Goal: Task Accomplishment & Management: Manage account settings

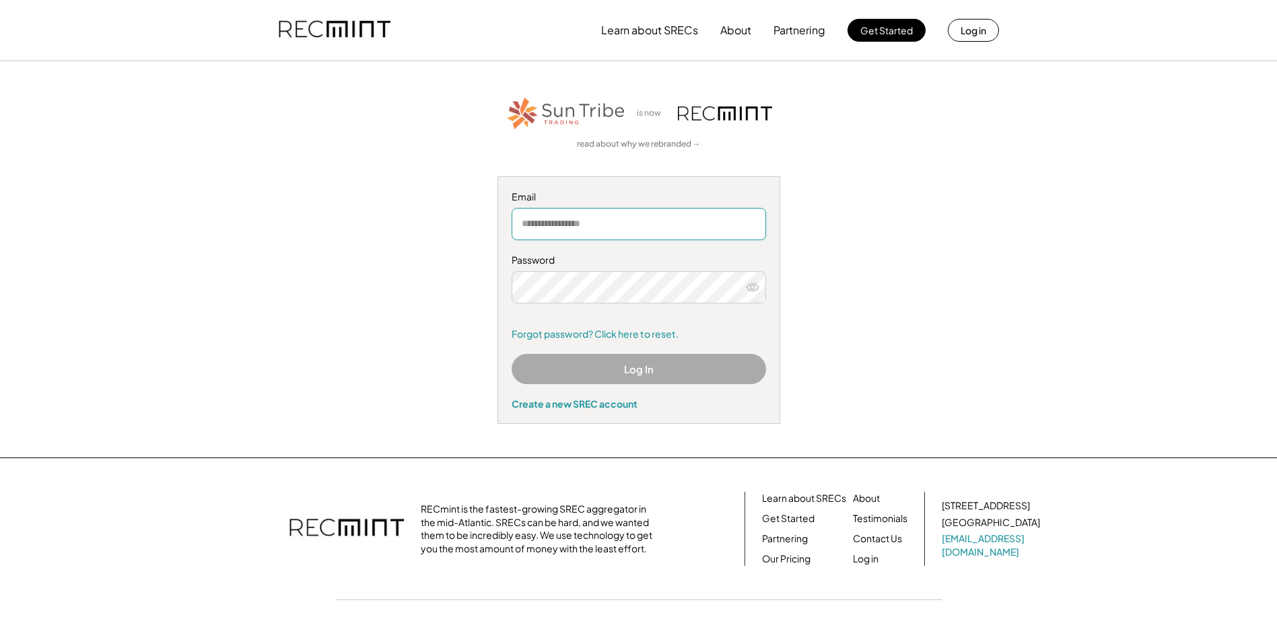
click at [583, 228] on input "email" at bounding box center [639, 224] width 254 height 32
click at [971, 34] on button "Log in" at bounding box center [973, 30] width 51 height 23
click at [574, 226] on input "email" at bounding box center [639, 224] width 254 height 32
type input "**********"
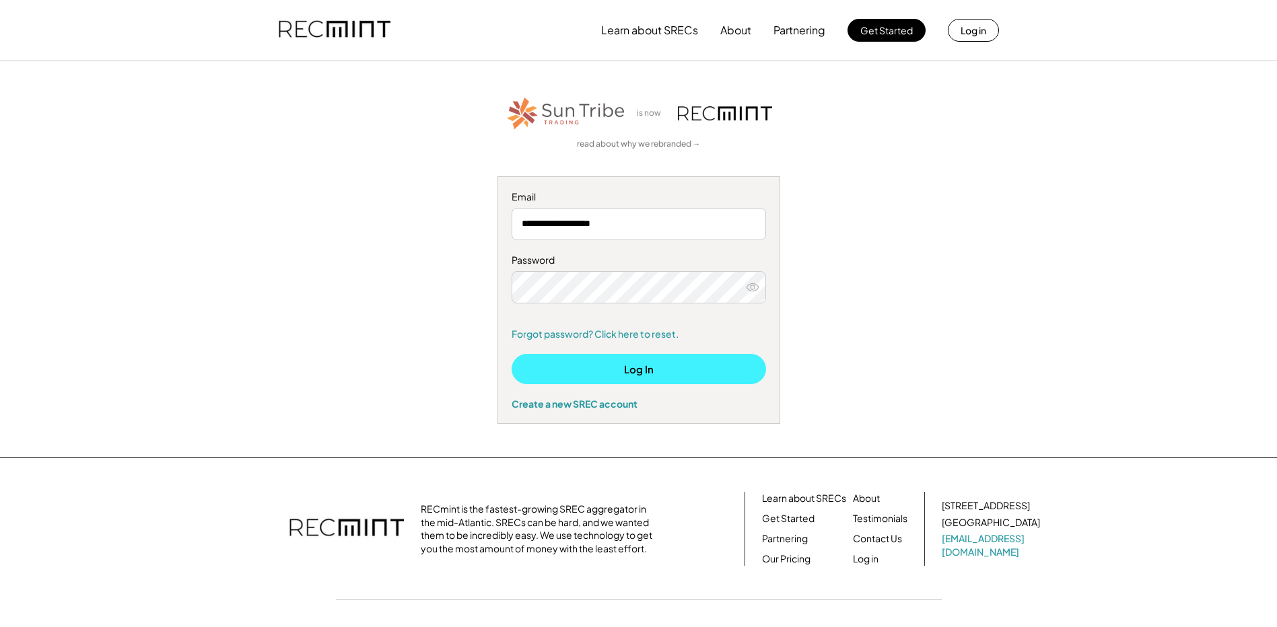
click at [615, 368] on button "Log In" at bounding box center [639, 369] width 254 height 30
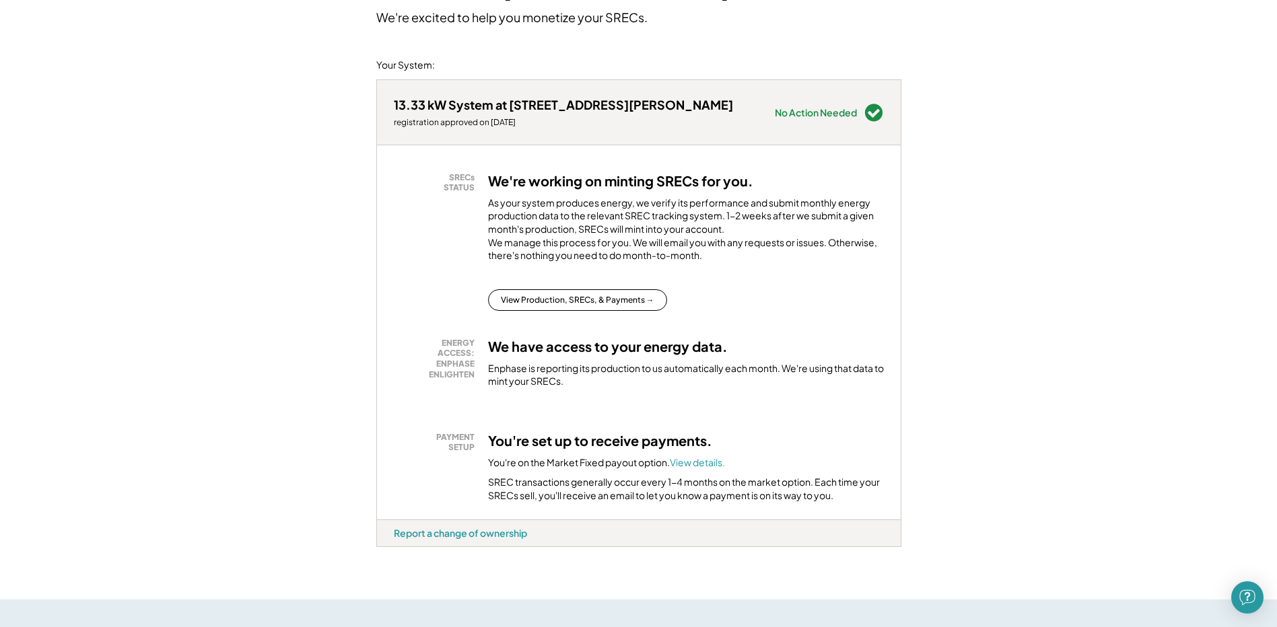
scroll to position [135, 0]
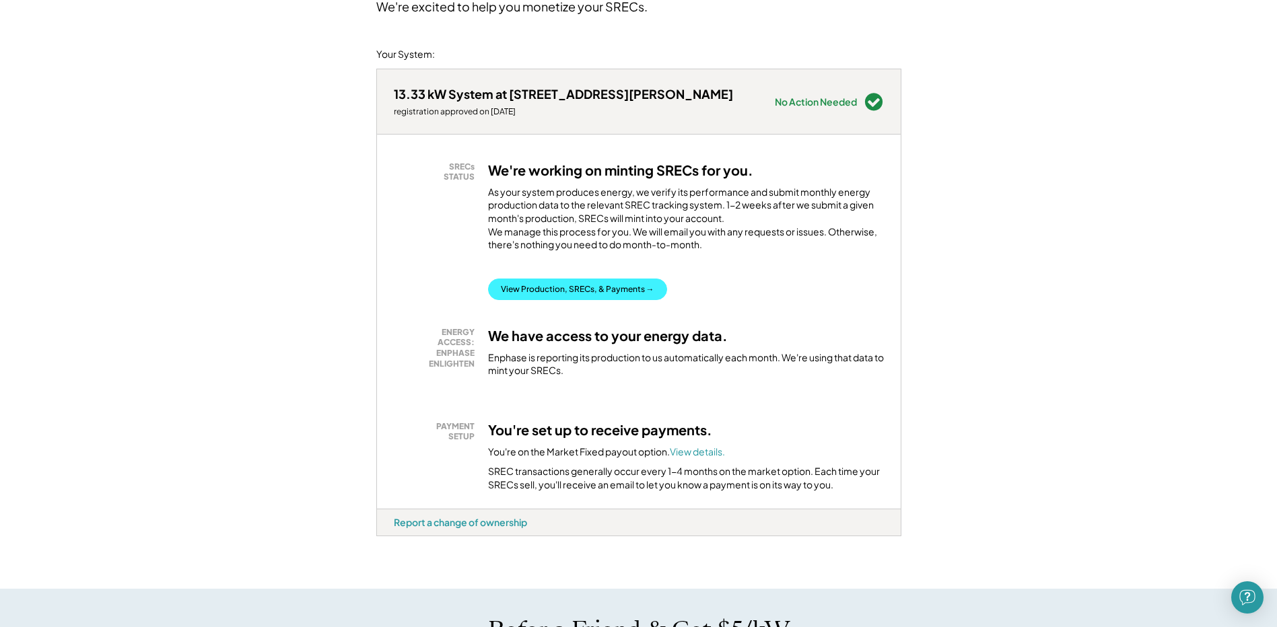
click at [582, 298] on button "View Production, SRECs, & Payments →" at bounding box center [577, 290] width 179 height 22
